Goal: Task Accomplishment & Management: Manage account settings

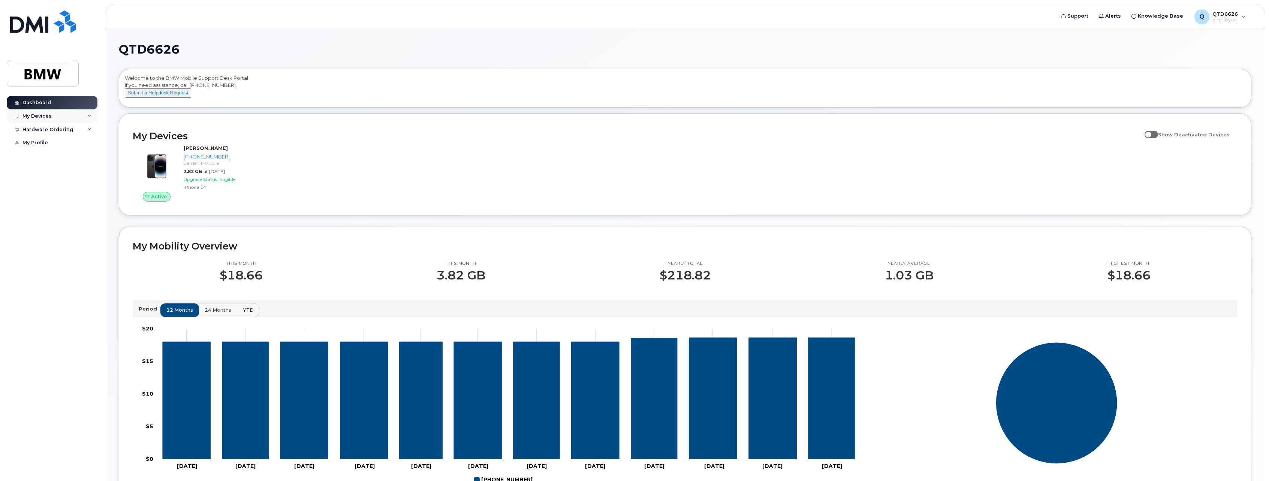
click at [90, 116] on icon at bounding box center [90, 116] width 4 height 4
click at [59, 173] on div "Hardware Ordering" at bounding box center [47, 170] width 51 height 6
click at [43, 115] on div "My Devices" at bounding box center [36, 116] width 29 height 6
click at [1161, 138] on label "Show Deactivated Devices" at bounding box center [1186, 134] width 85 height 14
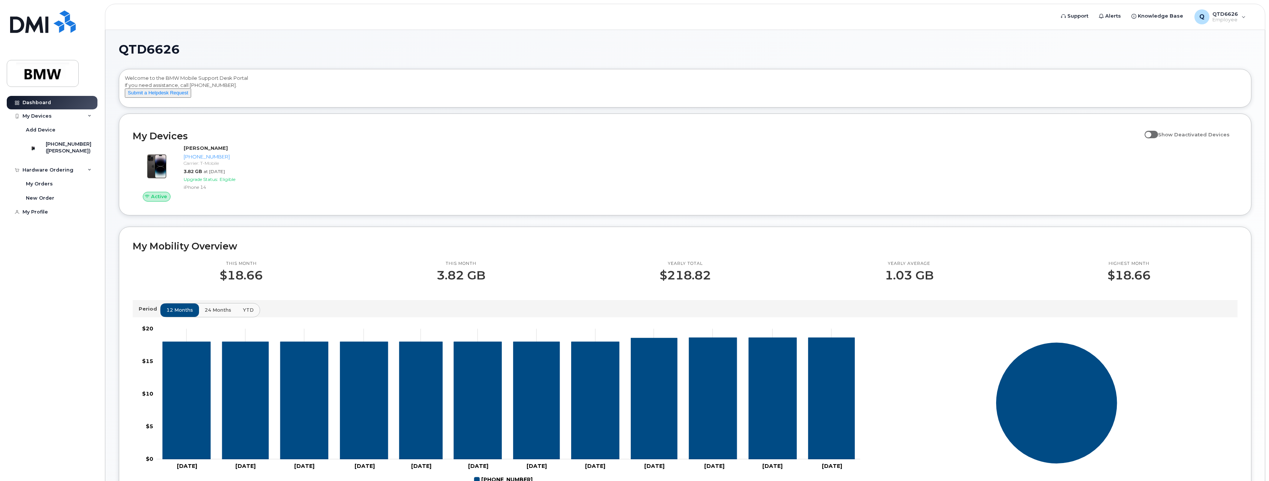
click at [1150, 133] on input "Show Deactivated Devices" at bounding box center [1147, 130] width 6 height 6
click at [1158, 138] on span at bounding box center [1150, 134] width 13 height 7
click at [1150, 133] on input "Show Deactivated Devices" at bounding box center [1147, 130] width 6 height 6
checkbox input "false"
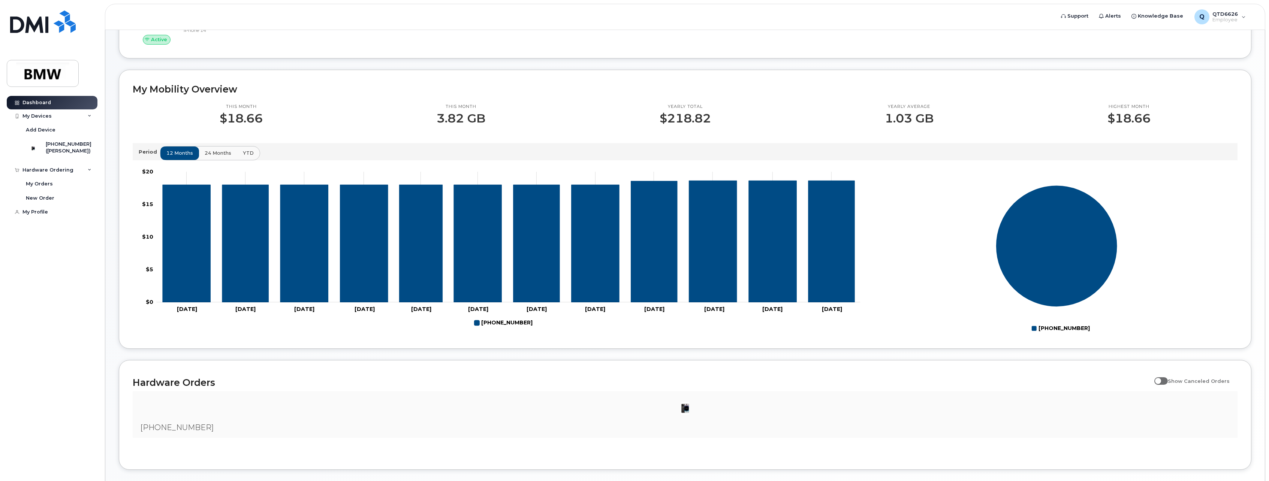
scroll to position [201, 0]
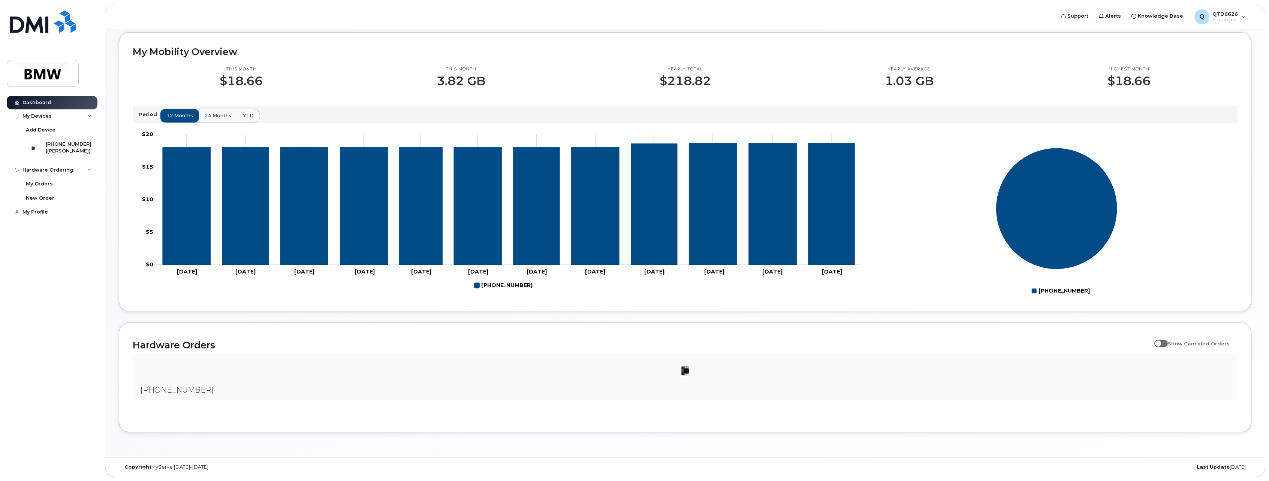
click at [1168, 344] on span at bounding box center [1160, 343] width 13 height 7
click at [1160, 342] on input "Show Canceled Orders" at bounding box center [1157, 339] width 6 height 6
checkbox input "true"
click at [628, 366] on div at bounding box center [685, 371] width 1093 height 22
click at [696, 368] on div at bounding box center [685, 371] width 1093 height 22
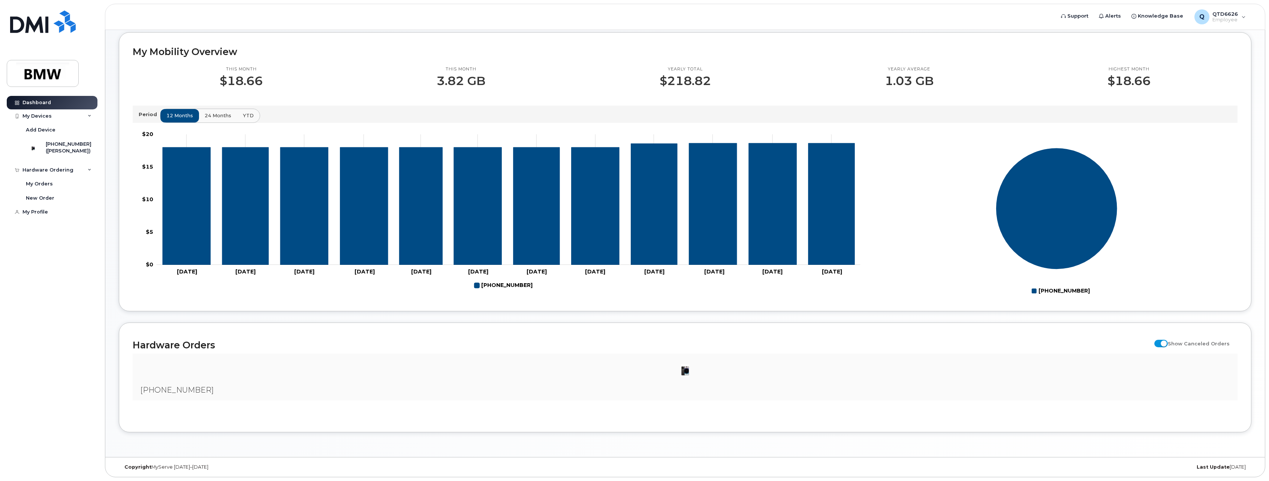
click at [680, 372] on img at bounding box center [684, 370] width 15 height 15
click at [685, 372] on img at bounding box center [684, 370] width 15 height 15
drag, startPoint x: 788, startPoint y: 372, endPoint x: 817, endPoint y: 377, distance: 28.8
click at [802, 377] on div at bounding box center [685, 371] width 1093 height 22
click at [730, 363] on div at bounding box center [685, 371] width 1093 height 22
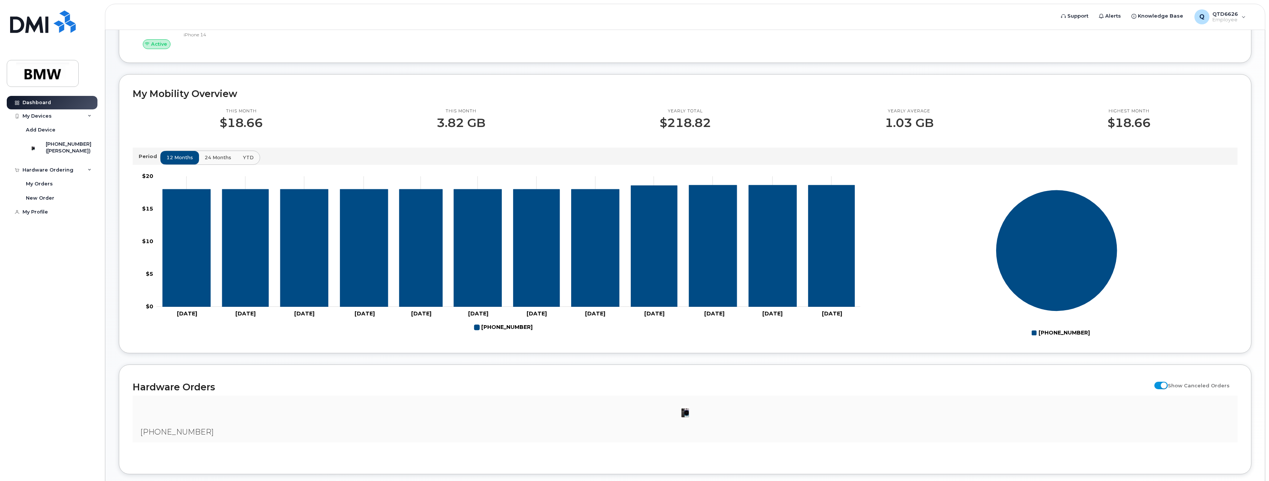
scroll to position [51, 0]
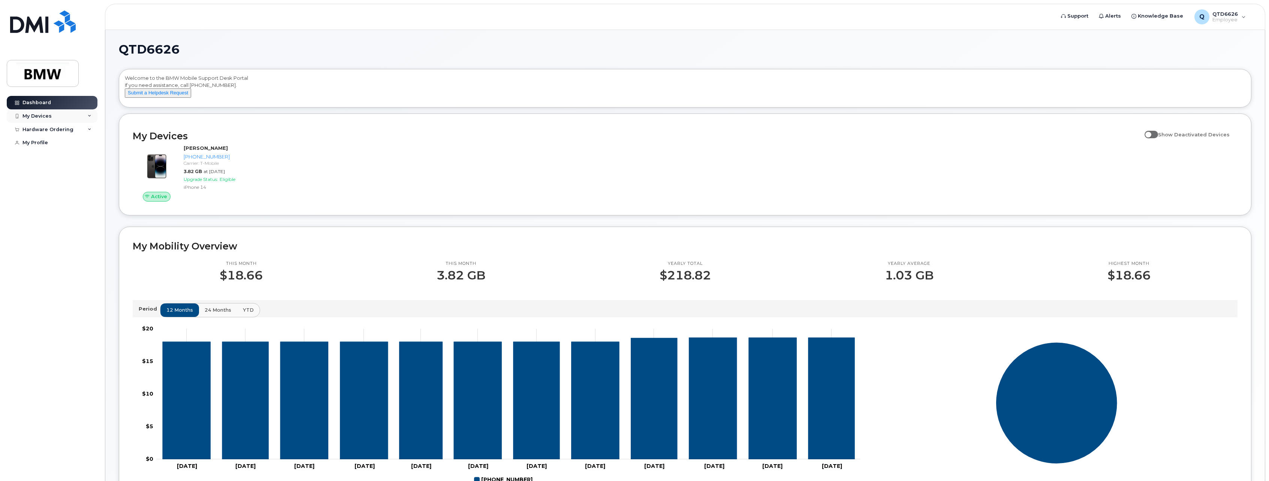
click at [89, 114] on div "My Devices" at bounding box center [52, 115] width 91 height 13
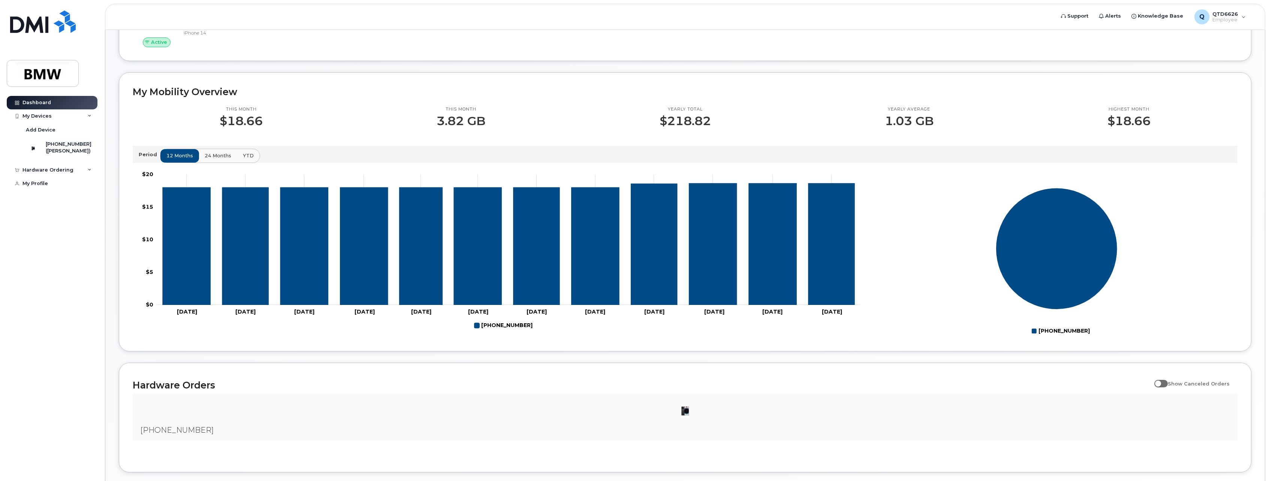
scroll to position [201, 0]
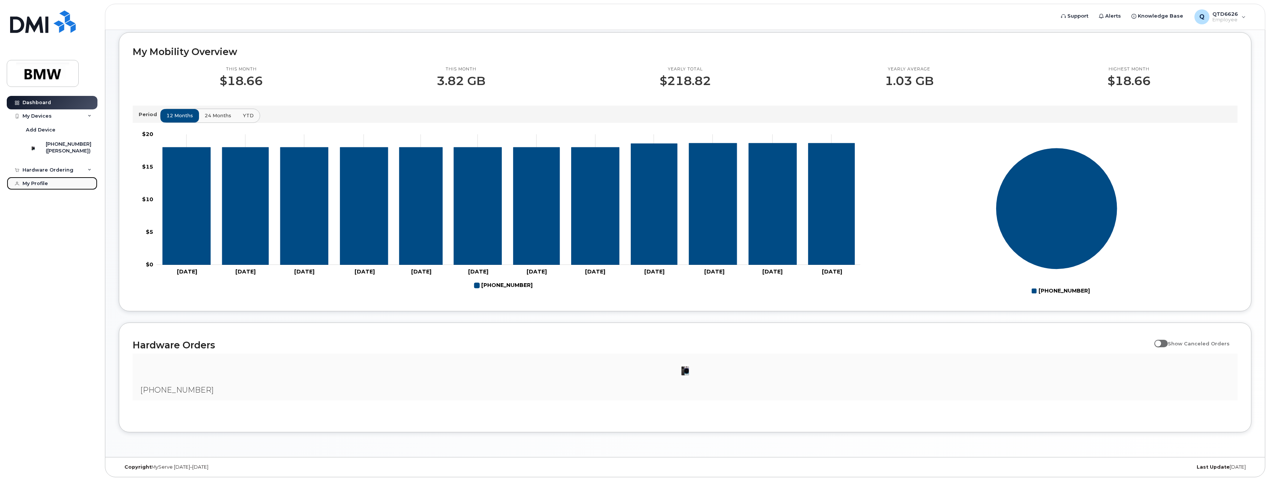
click at [50, 186] on link "My Profile" at bounding box center [52, 183] width 91 height 13
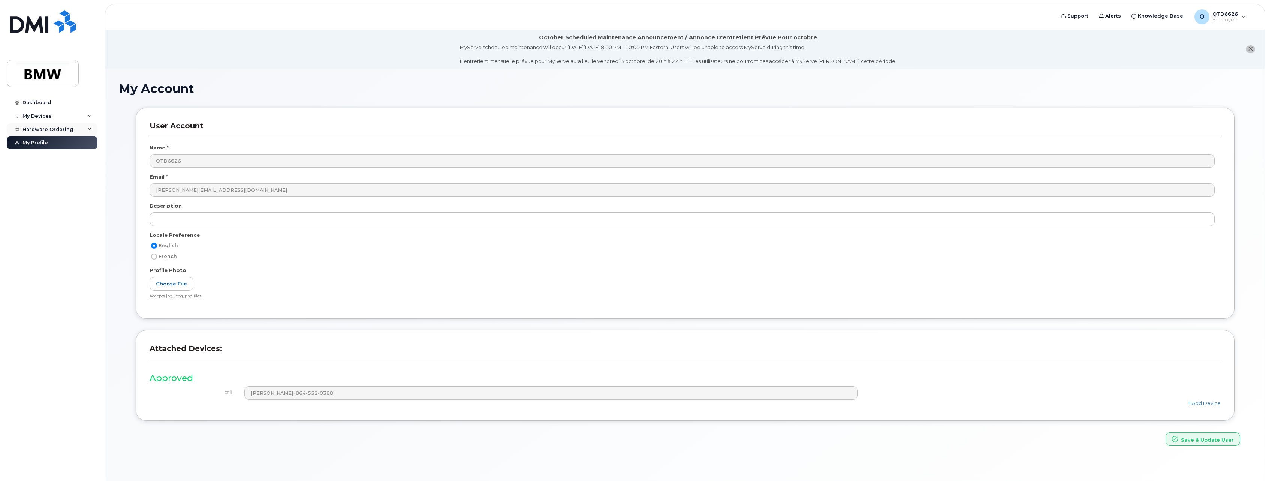
click at [54, 128] on div "Hardware Ordering" at bounding box center [47, 130] width 51 height 6
click at [50, 147] on link "My Orders" at bounding box center [59, 143] width 78 height 14
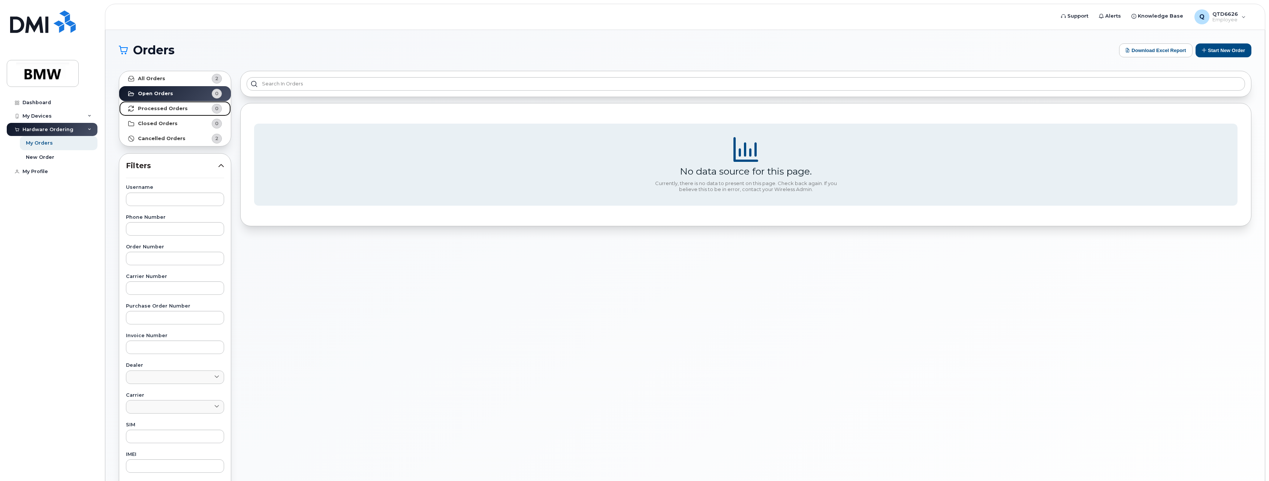
click at [146, 110] on strong "Processed Orders" at bounding box center [163, 109] width 50 height 6
click at [153, 120] on link "Closed Orders 0" at bounding box center [175, 123] width 112 height 15
click at [164, 136] on strong "Cancelled Orders" at bounding box center [162, 139] width 48 height 6
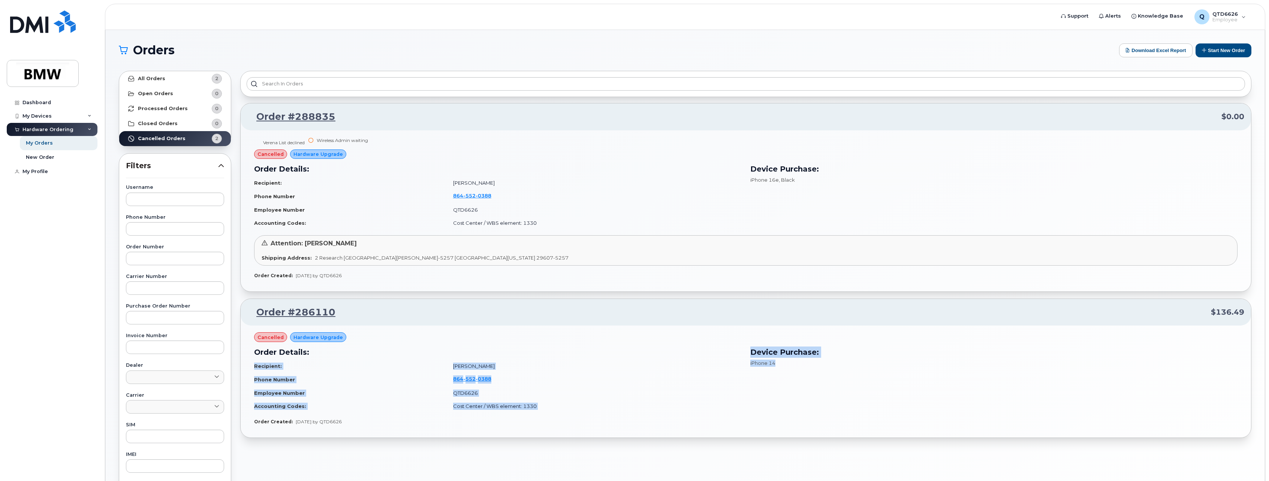
drag, startPoint x: 782, startPoint y: 366, endPoint x: 742, endPoint y: 349, distance: 43.0
click at [742, 349] on div "Order Details: Recipient: Florian Zach Phone Number 864 552 0388 Employee Numbe…" at bounding box center [746, 379] width 992 height 75
drag, startPoint x: 742, startPoint y: 349, endPoint x: 730, endPoint y: 361, distance: 16.7
click at [730, 361] on td "[PERSON_NAME]" at bounding box center [593, 366] width 295 height 13
click at [721, 362] on td "[PERSON_NAME]" at bounding box center [593, 366] width 295 height 13
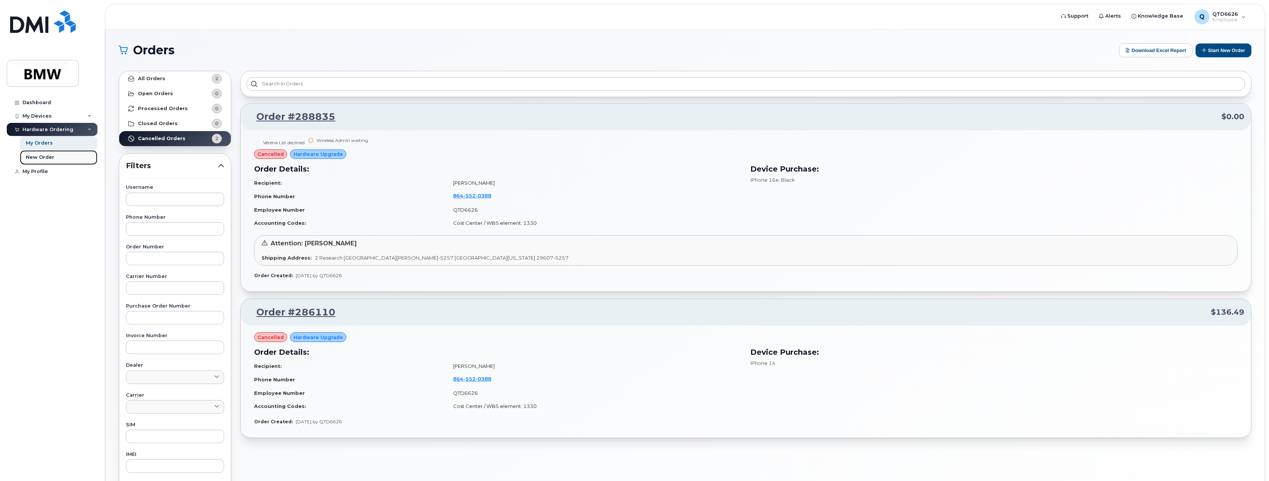
click at [38, 155] on div "New Order" at bounding box center [40, 157] width 28 height 7
